Goal: Find specific page/section: Find specific page/section

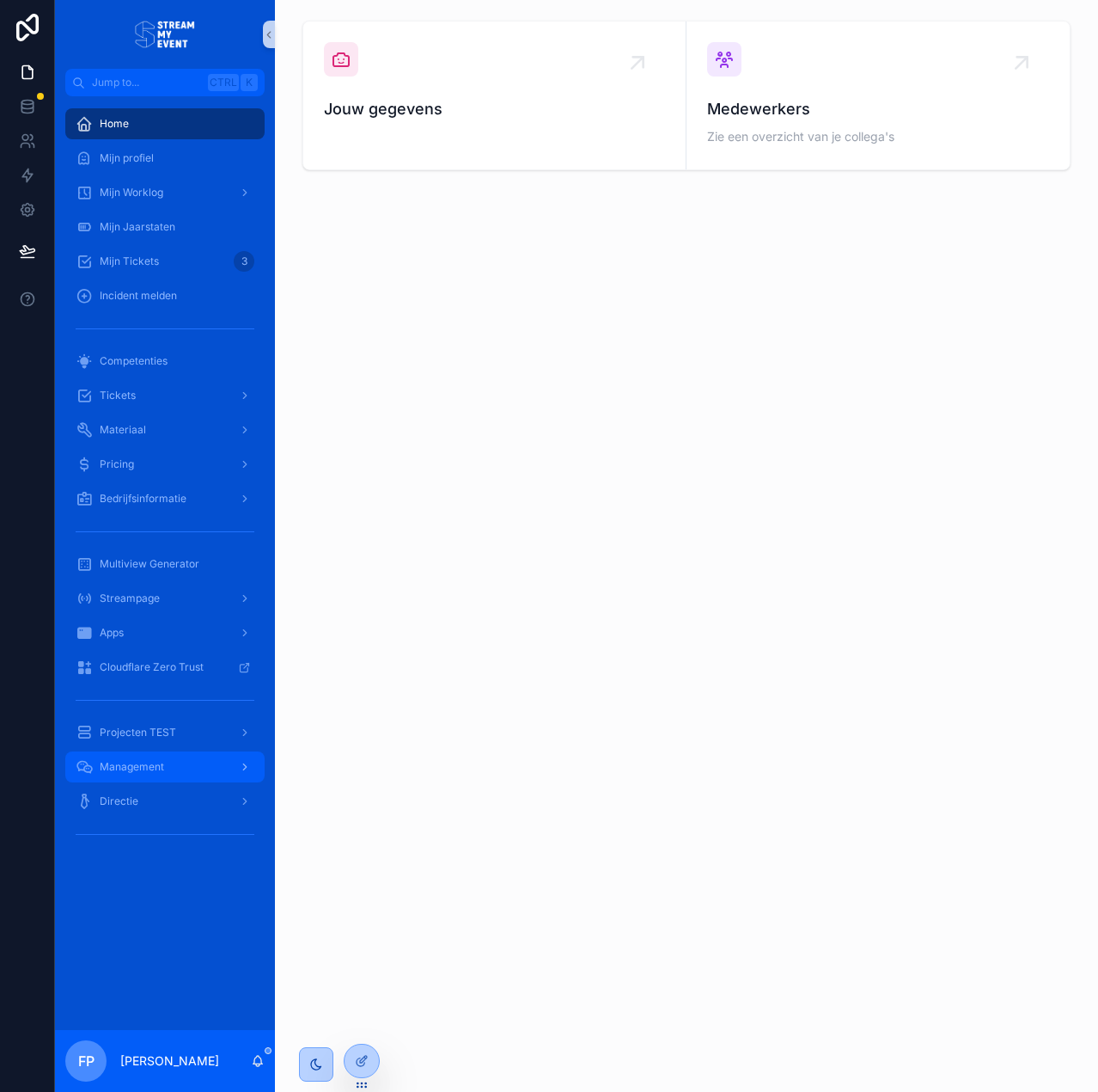
click at [138, 753] on div "Management" at bounding box center [164, 767] width 179 height 27
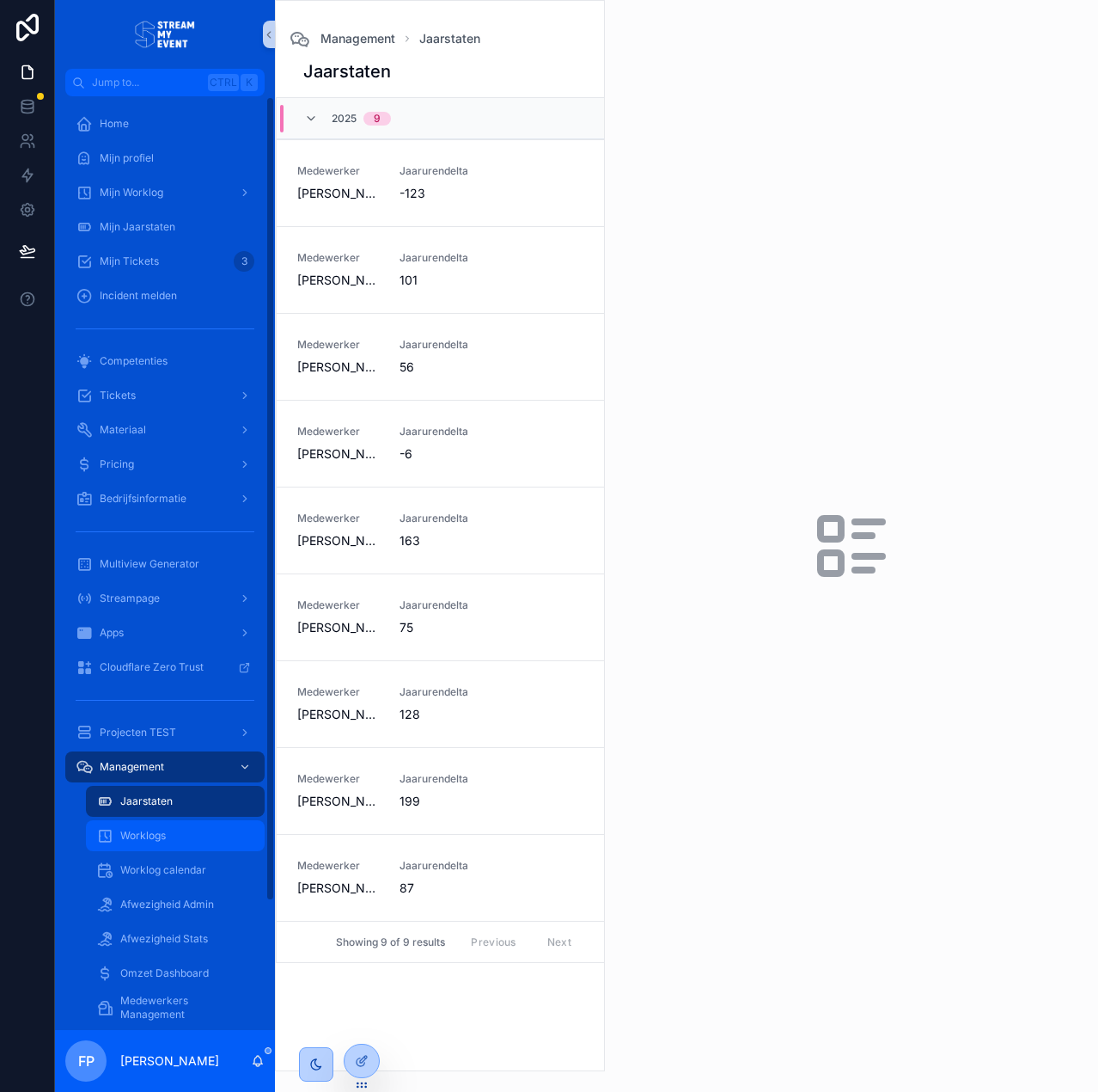
click at [174, 849] on div "Worklogs" at bounding box center [175, 836] width 200 height 34
click at [175, 842] on div "Worklogs" at bounding box center [175, 835] width 158 height 27
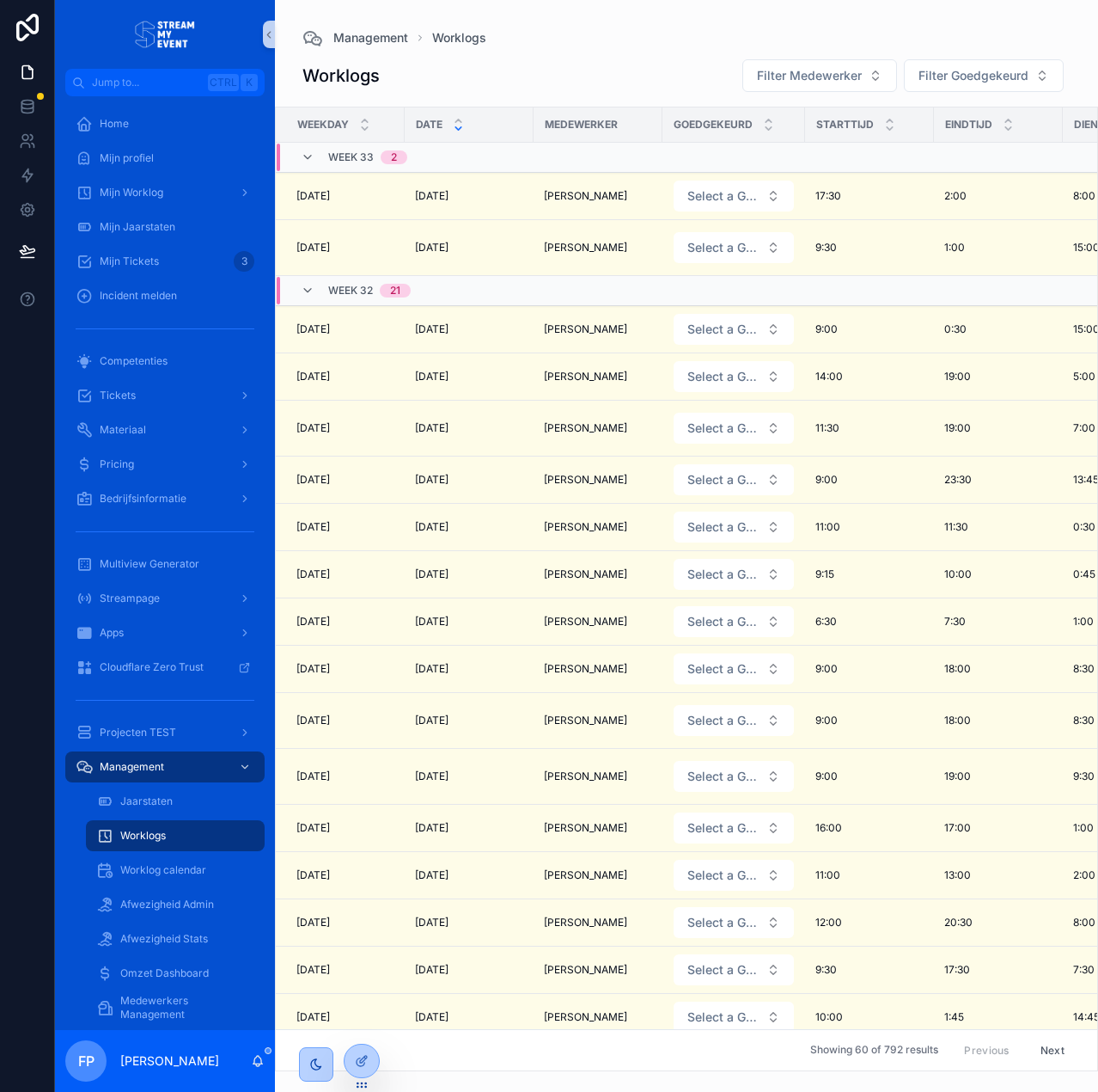
drag, startPoint x: 607, startPoint y: 73, endPoint x: 642, endPoint y: 77, distance: 35.2
click at [1094, 27] on div "Management Worklogs Worklogs Filter Medewerker Filter Goedgekeurd Weekday Date …" at bounding box center [686, 536] width 823 height 1071
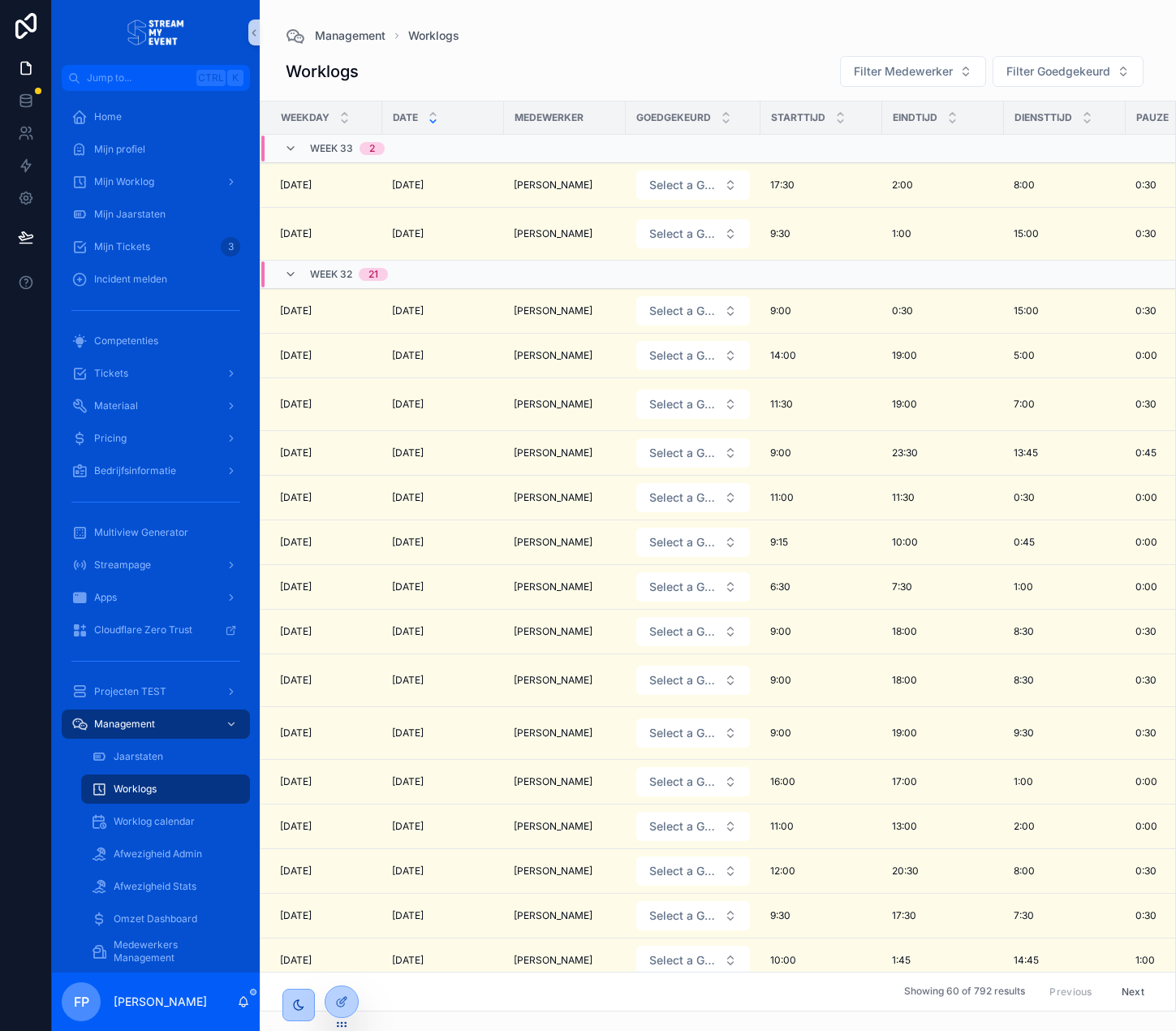
click at [730, 67] on div "Worklogs Filter Medewerker Filter Goedgekeurd" at bounding box center [717, 71] width 865 height 33
